Goal: Check status: Check status

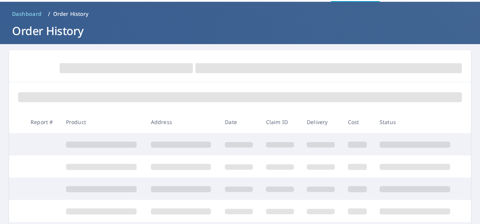
scroll to position [38, 0]
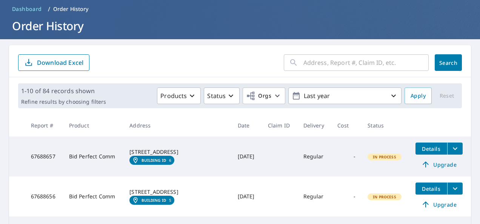
scroll to position [38, 0]
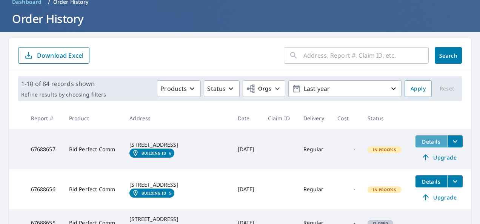
click at [424, 141] on span "Details" at bounding box center [431, 141] width 23 height 7
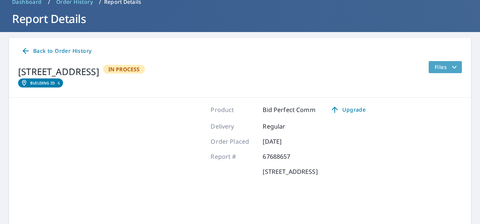
click at [452, 67] on icon "filesDropdownBtn-67688657" at bounding box center [454, 67] width 5 height 3
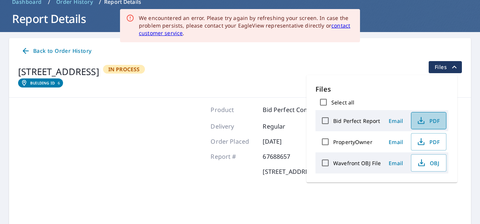
click at [431, 120] on span "PDF" at bounding box center [428, 120] width 24 height 9
